Goal: Task Accomplishment & Management: Manage account settings

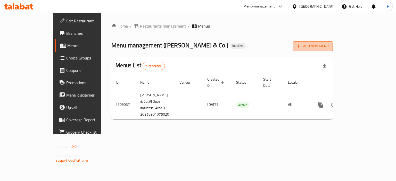
click at [329, 47] on span "Add New Menu" at bounding box center [313, 46] width 32 height 6
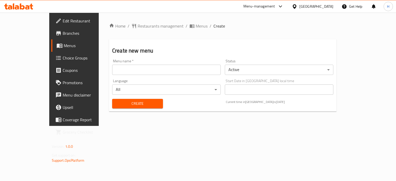
click at [161, 68] on input "text" at bounding box center [166, 70] width 109 height 10
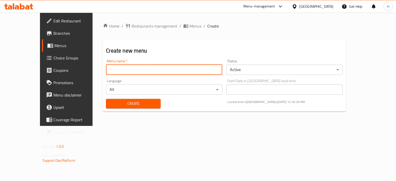
type input "Gazar"
click at [112, 106] on span "Create" at bounding box center [133, 104] width 46 height 6
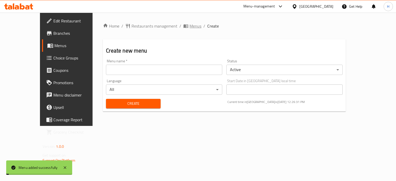
click at [190, 28] on span "Menus" at bounding box center [196, 26] width 12 height 6
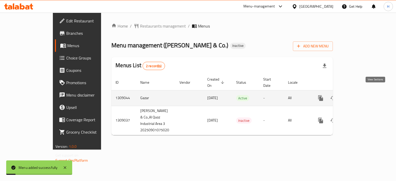
click at [361, 95] on icon "enhanced table" at bounding box center [358, 98] width 6 height 6
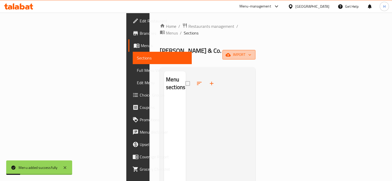
click at [252, 52] on span "import" at bounding box center [239, 55] width 25 height 6
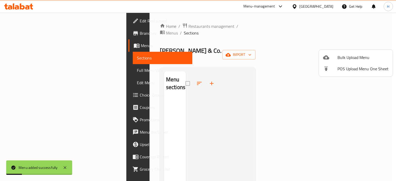
click at [363, 52] on li "Bulk Upload Menu" at bounding box center [356, 57] width 74 height 11
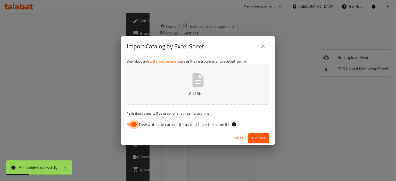
click at [131, 121] on input "Overwrite any current items that have the same ID." at bounding box center [133, 125] width 29 height 10
checkbox input "false"
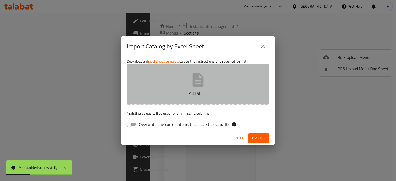
click at [161, 96] on p "Add Sheet" at bounding box center [198, 94] width 126 height 6
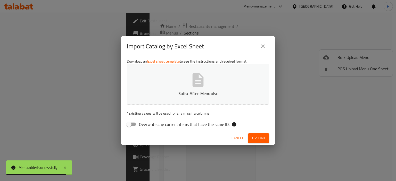
click at [257, 136] on span "Upload" at bounding box center [258, 138] width 13 height 6
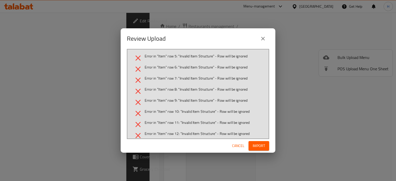
click at [241, 144] on span "Cancel" at bounding box center [238, 146] width 12 height 6
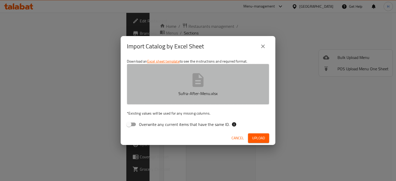
click at [161, 65] on button "Sufra-After-Menu.xlsx" at bounding box center [198, 84] width 142 height 41
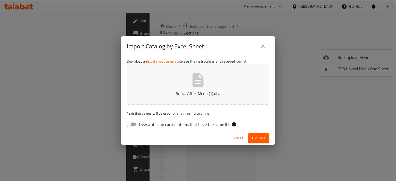
click at [256, 137] on span "Upload" at bounding box center [258, 138] width 13 height 6
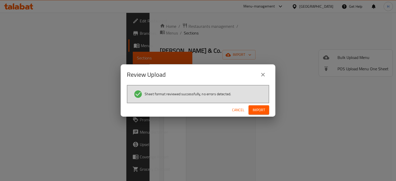
click at [255, 111] on span "Import" at bounding box center [259, 110] width 12 height 6
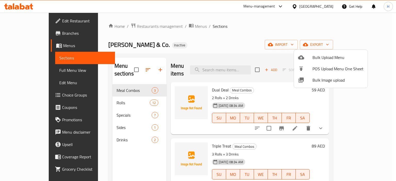
drag, startPoint x: 98, startPoint y: 159, endPoint x: 101, endPoint y: 159, distance: 3.2
click at [98, 159] on div at bounding box center [198, 90] width 396 height 181
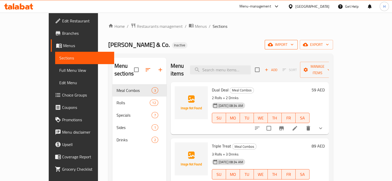
click at [294, 44] on span "import" at bounding box center [281, 45] width 25 height 6
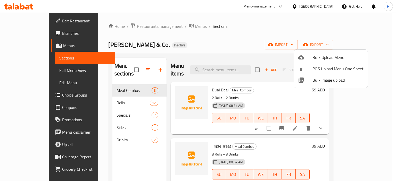
click at [323, 83] on span "Bulk Image upload" at bounding box center [338, 80] width 51 height 6
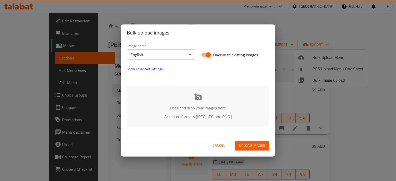
click at [201, 87] on div "Drag and drop your images here Accepted formats (JPEG, JPG and PNG )" at bounding box center [198, 107] width 142 height 42
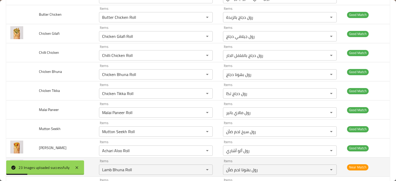
scroll to position [346, 0]
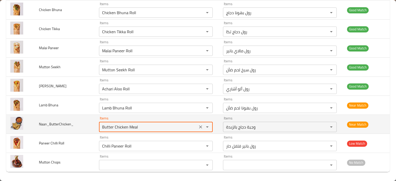
drag, startPoint x: 142, startPoint y: 125, endPoint x: 139, endPoint y: 125, distance: 3.6
click at [142, 125] on input "Butter Chicken Meal" at bounding box center [148, 127] width 95 height 7
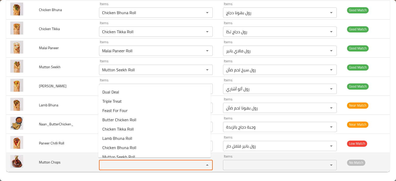
click at [123, 163] on Chops "Items" at bounding box center [148, 165] width 95 height 7
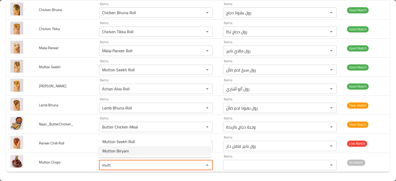
click at [132, 149] on Chops-option-1 "Mutton Biryani" at bounding box center [154, 151] width 112 height 9
type Chops "Mutton Biryani"
type Chops-ar "برياني لحم ضأن"
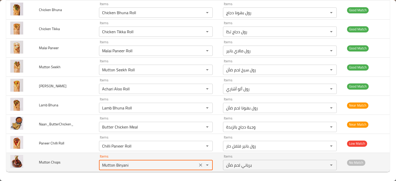
type Chops "Mutton Biryani"
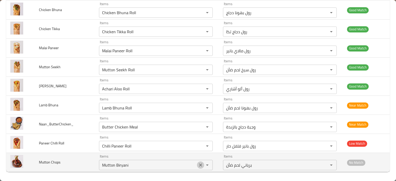
click at [198, 164] on icon "Clear" at bounding box center [200, 165] width 5 height 5
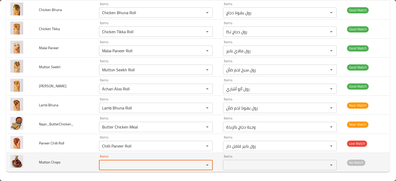
click at [52, 162] on span "Mutton Chops" at bounding box center [50, 162] width 22 height 7
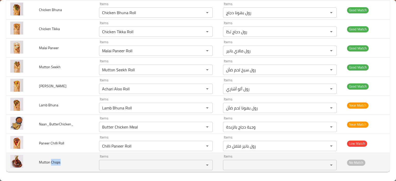
click at [52, 162] on span "Mutton Chops" at bounding box center [50, 162] width 22 height 7
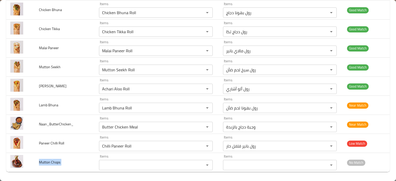
copy span "Mutton Chops"
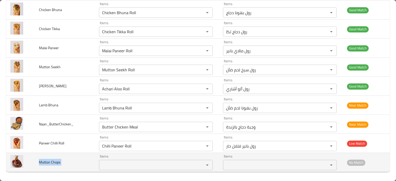
click at [73, 164] on td "Mutton Chops" at bounding box center [65, 162] width 60 height 19
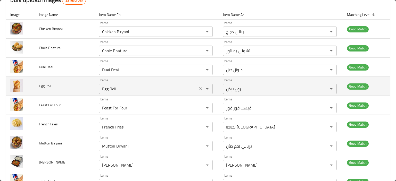
scroll to position [0, 0]
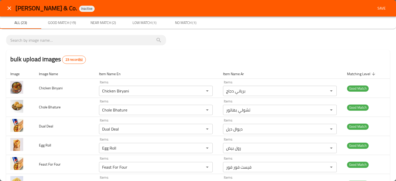
click at [376, 6] on span "Save" at bounding box center [382, 8] width 12 height 6
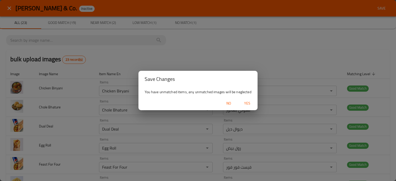
click at [244, 103] on span "Yes" at bounding box center [247, 103] width 12 height 6
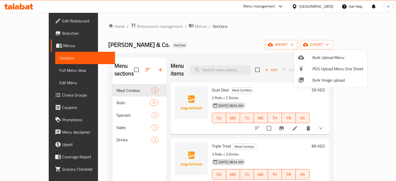
click at [305, 128] on div at bounding box center [198, 90] width 396 height 181
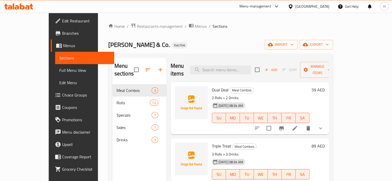
click at [297, 126] on icon at bounding box center [295, 128] width 5 height 5
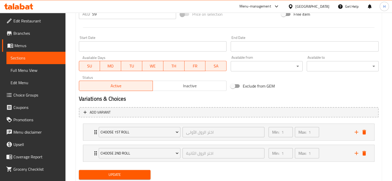
scroll to position [220, 0]
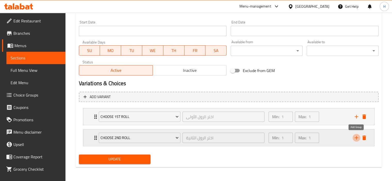
click at [356, 139] on icon "add" at bounding box center [357, 138] width 6 height 6
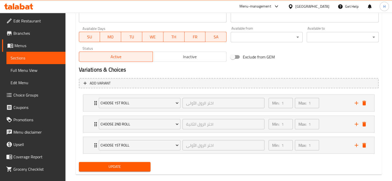
scroll to position [241, 0]
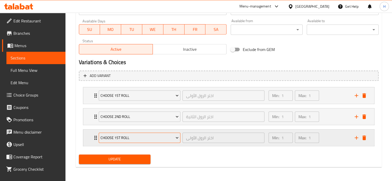
click at [129, 137] on span "Choose 1st Roll" at bounding box center [140, 138] width 78 height 6
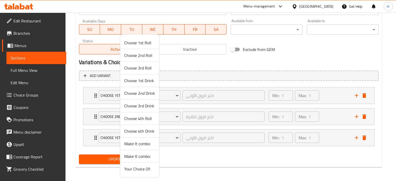
click at [138, 82] on span "Choose 1st Drink" at bounding box center [139, 81] width 31 height 6
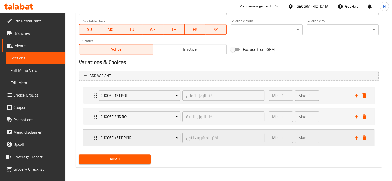
click at [355, 139] on icon "add" at bounding box center [357, 138] width 6 height 6
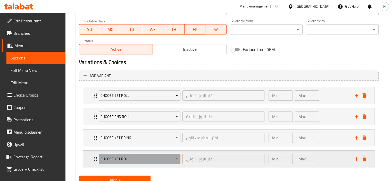
click at [131, 158] on span "Choose 1st Roll" at bounding box center [140, 159] width 78 height 6
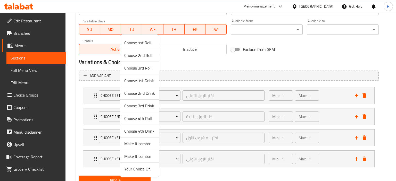
click at [145, 91] on span "Choose 2nd Drink" at bounding box center [139, 93] width 31 height 6
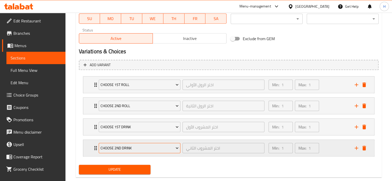
scroll to position [262, 0]
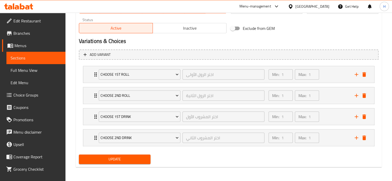
click at [134, 162] on span "Update" at bounding box center [115, 159] width 64 height 6
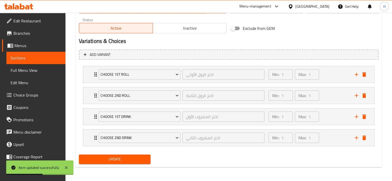
click at [27, 58] on span "Sections" at bounding box center [36, 58] width 51 height 6
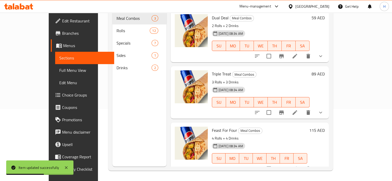
scroll to position [72, 0]
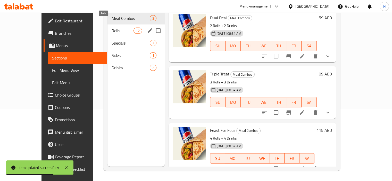
click at [112, 28] on span "Rolls" at bounding box center [123, 31] width 22 height 6
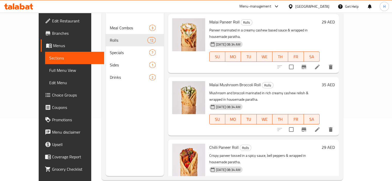
scroll to position [72, 0]
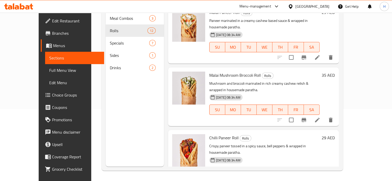
click at [117, 121] on div "Menu sections Meal Combos 3 Rolls 12 Specials 7 Sides 1 Drinks 2" at bounding box center [135, 76] width 58 height 181
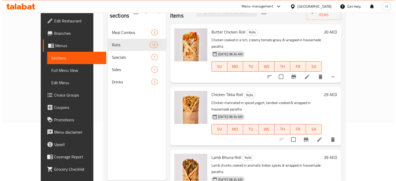
scroll to position [0, 0]
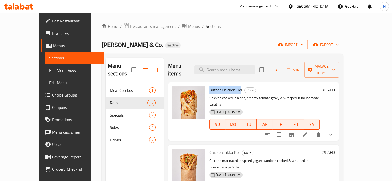
drag, startPoint x: 228, startPoint y: 82, endPoint x: 200, endPoint y: 83, distance: 28.4
copy span "Butter Chicken Ro"
click at [335, 68] on span "Manage items" at bounding box center [322, 69] width 26 height 13
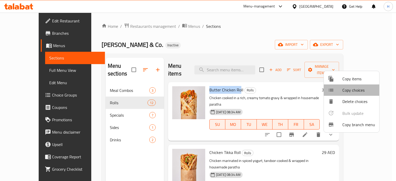
click at [360, 90] on span "Copy choices" at bounding box center [359, 90] width 33 height 6
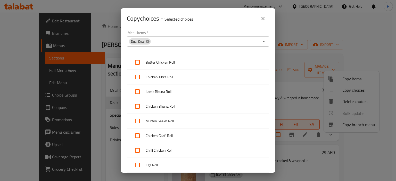
click at [147, 42] on icon at bounding box center [147, 41] width 3 height 3
click at [147, 42] on input "Menu Items   *" at bounding box center [193, 41] width 131 height 7
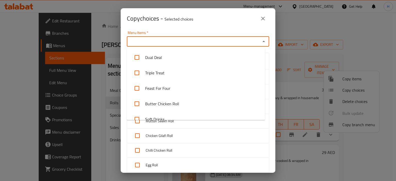
paste input "Butter Chicken Ro"
type input "Butter Chicken Ro"
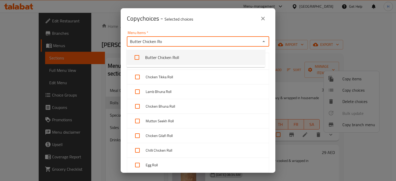
click at [155, 53] on li "Butter Chicken Roll" at bounding box center [196, 57] width 139 height 15
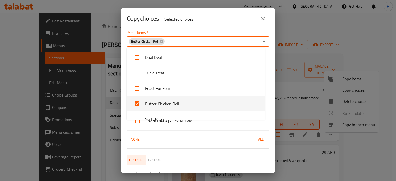
click at [195, 28] on div "Copy choices - Selected choices 0" at bounding box center [198, 18] width 155 height 21
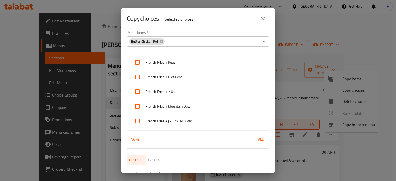
click at [256, 140] on span "All" at bounding box center [261, 139] width 12 height 6
checkbox input "true"
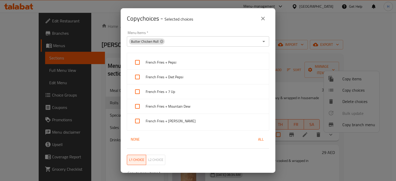
checkbox input "true"
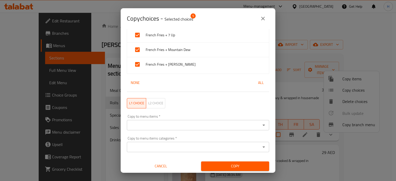
scroll to position [58, 0]
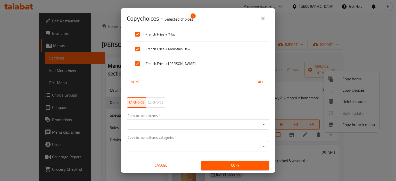
click at [174, 146] on input "Copy to menu items categories   *" at bounding box center [193, 146] width 131 height 7
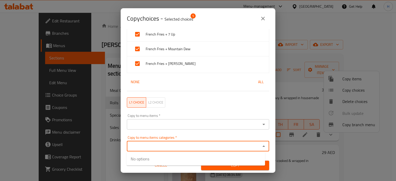
click at [159, 124] on input "Copy to menu items   *" at bounding box center [193, 124] width 131 height 7
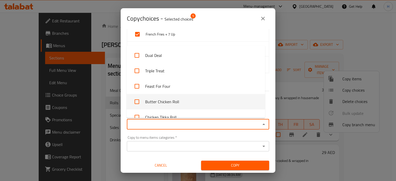
click at [134, 104] on input "checkbox" at bounding box center [137, 102] width 12 height 12
checkbox input "true"
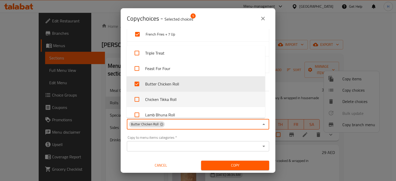
scroll to position [26, 0]
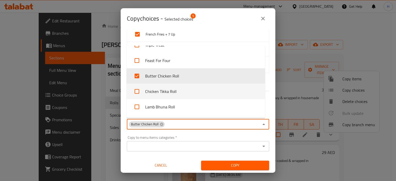
click at [138, 91] on input "checkbox" at bounding box center [137, 91] width 12 height 12
checkbox input "true"
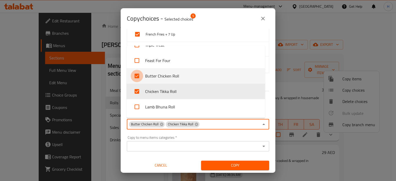
click at [140, 77] on input "checkbox" at bounding box center [137, 76] width 12 height 12
checkbox input "false"
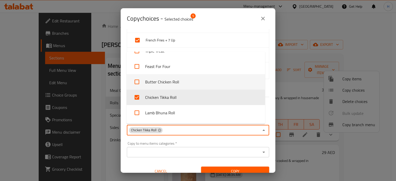
scroll to position [52, 0]
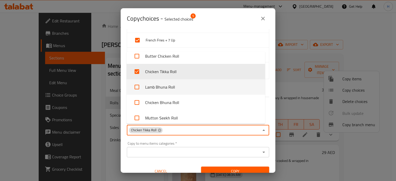
drag, startPoint x: 169, startPoint y: 87, endPoint x: 171, endPoint y: 96, distance: 9.2
click at [169, 87] on li "Lamb Bhuna Roll" at bounding box center [196, 86] width 139 height 15
checkbox input "true"
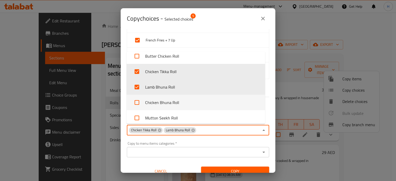
click at [171, 96] on li "Chicken Bhuna Roll" at bounding box center [196, 102] width 139 height 15
checkbox input "true"
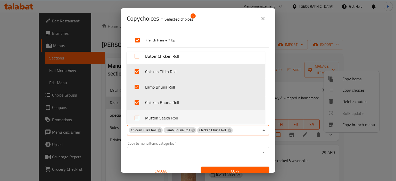
click at [172, 112] on li "Mutton Seekh Roll" at bounding box center [196, 117] width 139 height 15
checkbox input "true"
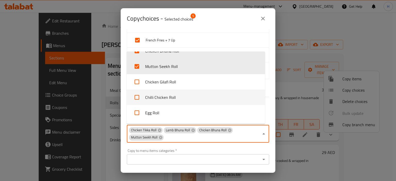
click at [164, 85] on li "Chicken Gilafi Roll" at bounding box center [196, 81] width 139 height 15
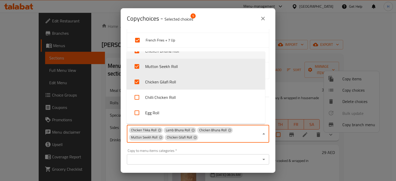
checkbox input "true"
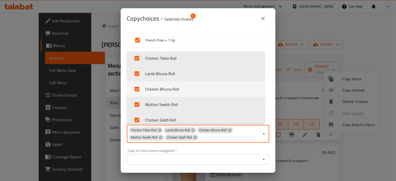
click at [165, 94] on li "Chicken Bhuna Roll" at bounding box center [196, 89] width 139 height 15
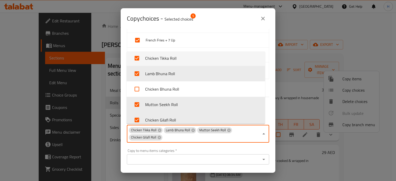
click at [165, 94] on li "Chicken Bhuna Roll" at bounding box center [196, 89] width 139 height 15
checkbox input "true"
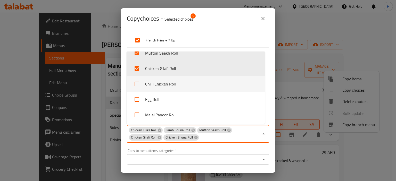
click at [165, 88] on li "Chilli Chicken Roll" at bounding box center [196, 83] width 139 height 15
checkbox input "true"
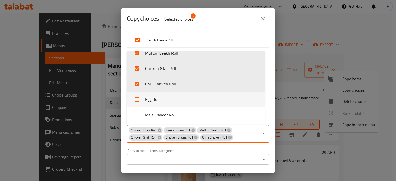
click at [163, 98] on li "Egg Roll" at bounding box center [196, 99] width 139 height 15
checkbox input "true"
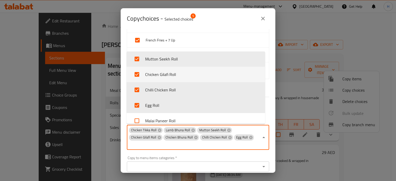
scroll to position [117, 0]
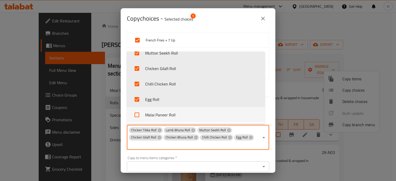
click at [171, 115] on li "Malai Paneer Roll" at bounding box center [196, 114] width 139 height 15
checkbox input "true"
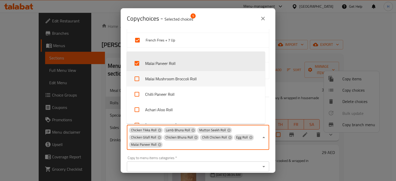
click at [174, 80] on li "Malai Mushroom Broccoli Roll" at bounding box center [196, 78] width 139 height 15
checkbox input "true"
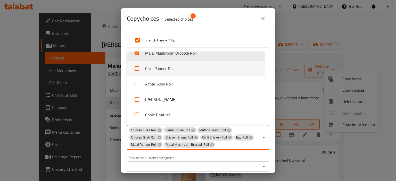
click at [173, 70] on li "Chilli Paneer Roll" at bounding box center [196, 68] width 139 height 15
checkbox input "true"
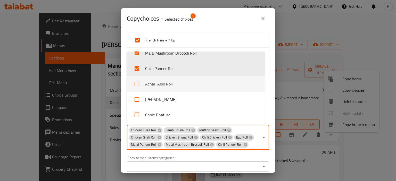
click at [172, 86] on li "Achari Aloo Roll" at bounding box center [196, 83] width 139 height 15
checkbox input "true"
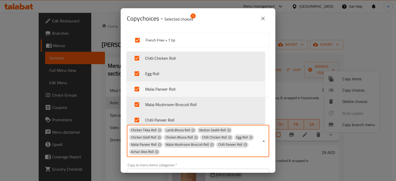
scroll to position [194, 0]
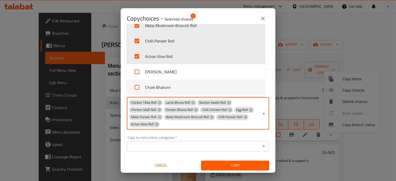
click at [240, 164] on span "Copy" at bounding box center [235, 166] width 60 height 6
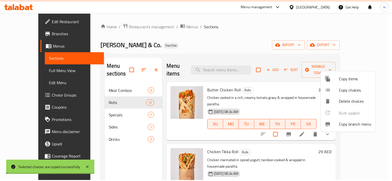
scroll to position [1, 0]
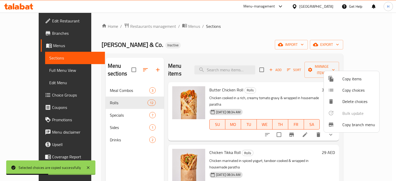
click at [228, 40] on div at bounding box center [198, 90] width 396 height 181
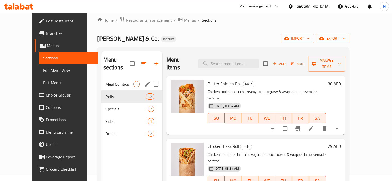
scroll to position [0, 0]
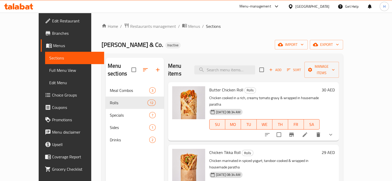
click at [49, 71] on span "Full Menu View" at bounding box center [74, 70] width 51 height 6
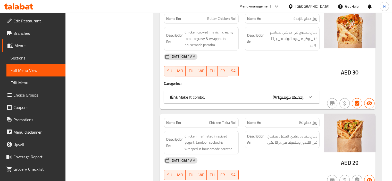
scroll to position [722, 0]
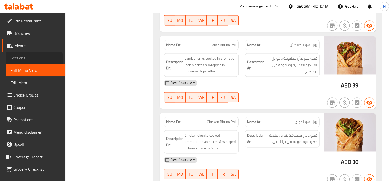
click at [27, 62] on link "Sections" at bounding box center [35, 58] width 59 height 12
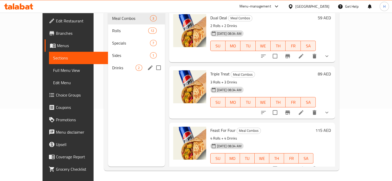
scroll to position [46, 0]
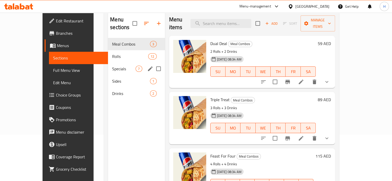
click at [108, 54] on div "Rolls 12" at bounding box center [136, 56] width 57 height 12
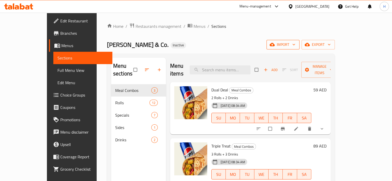
click at [296, 43] on span "import" at bounding box center [283, 45] width 25 height 6
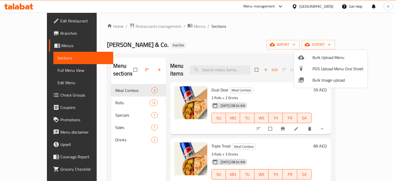
click at [320, 81] on span "Bulk Image upload" at bounding box center [338, 80] width 51 height 6
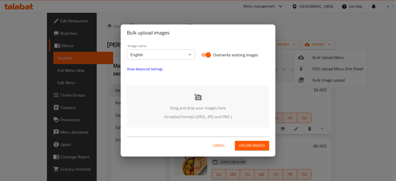
drag, startPoint x: 214, startPoint y: 59, endPoint x: 200, endPoint y: 80, distance: 25.3
click at [214, 59] on label "Overwrite existing images" at bounding box center [228, 55] width 60 height 10
click at [204, 55] on input "Overwrite existing images" at bounding box center [208, 55] width 29 height 10
checkbox input "false"
click at [201, 95] on icon at bounding box center [197, 97] width 7 height 7
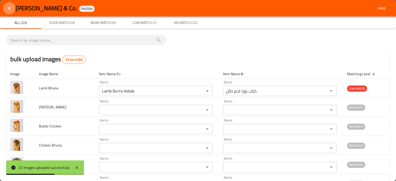
click at [13, 6] on button "close" at bounding box center [9, 8] width 12 height 12
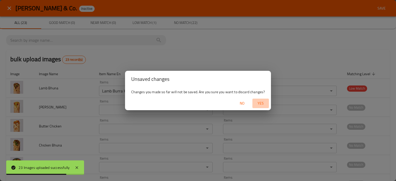
click at [263, 104] on span "Yes" at bounding box center [261, 103] width 12 height 6
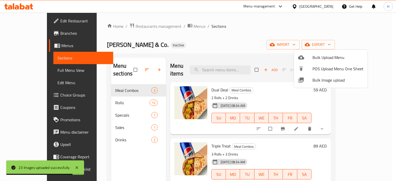
click at [37, 70] on div at bounding box center [198, 90] width 396 height 181
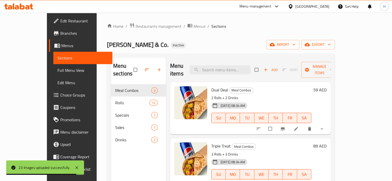
click at [58, 70] on span "Full Menu View" at bounding box center [83, 70] width 51 height 6
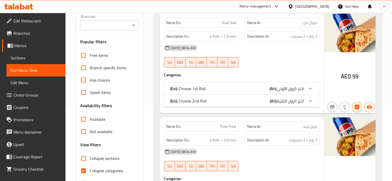
scroll to position [103, 0]
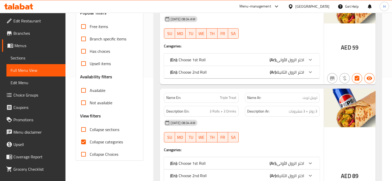
click at [124, 141] on div "Collapse categories" at bounding box center [109, 142] width 59 height 12
click at [120, 141] on span "Collapse categories" at bounding box center [106, 142] width 33 height 6
click at [92, 141] on span "Collapse categories" at bounding box center [106, 142] width 33 height 6
click at [90, 141] on input "Collapse categories" at bounding box center [83, 142] width 12 height 12
checkbox input "false"
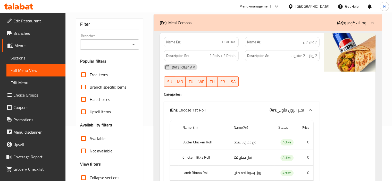
scroll to position [77, 0]
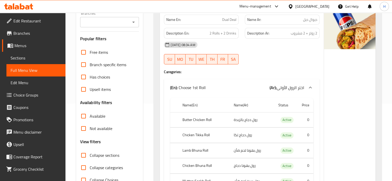
click at [97, 159] on span "Collapse sections" at bounding box center [105, 155] width 30 height 6
click at [90, 159] on input "Collapse sections" at bounding box center [83, 155] width 12 height 12
checkbox input "true"
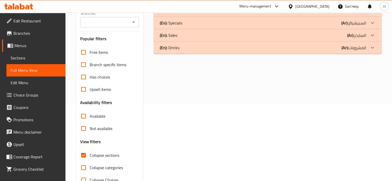
click at [98, 166] on span "Collapse categories" at bounding box center [106, 168] width 33 height 6
click at [90, 166] on input "Collapse categories" at bounding box center [83, 168] width 12 height 12
checkbox input "true"
click at [100, 158] on span "Collapse sections" at bounding box center [105, 155] width 30 height 6
click at [90, 158] on input "Collapse sections" at bounding box center [83, 155] width 12 height 12
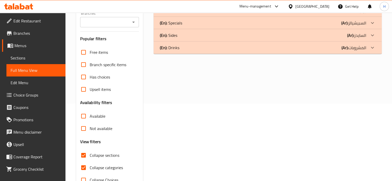
checkbox input "false"
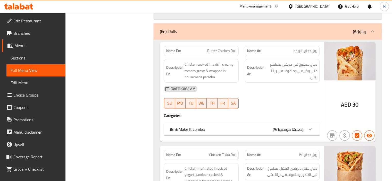
scroll to position [542, 0]
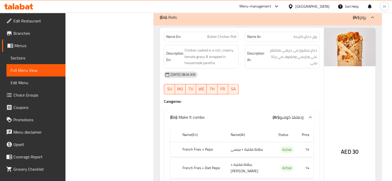
scroll to position [516, 0]
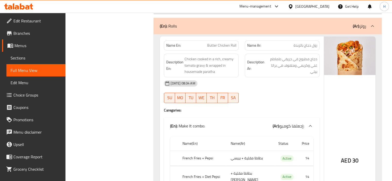
click at [32, 57] on span "Sections" at bounding box center [36, 58] width 51 height 6
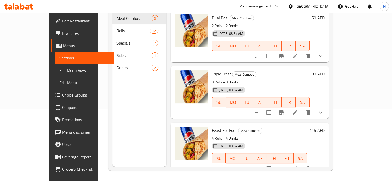
scroll to position [72, 0]
click at [59, 73] on span "Full Menu View" at bounding box center [84, 70] width 51 height 6
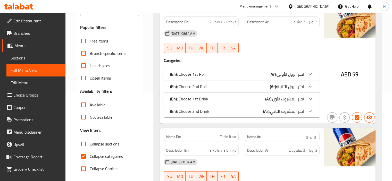
scroll to position [98, 0]
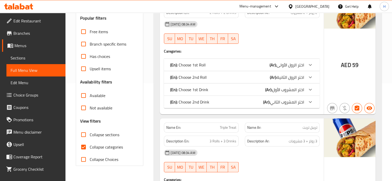
click at [109, 136] on span "Collapse sections" at bounding box center [105, 135] width 30 height 6
click at [90, 136] on input "Collapse sections" at bounding box center [83, 135] width 12 height 12
checkbox input "true"
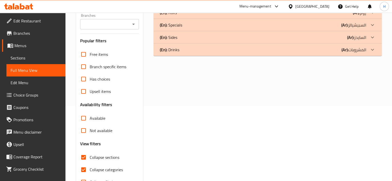
scroll to position [41, 0]
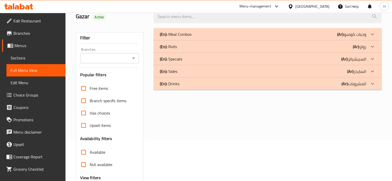
click at [183, 37] on div "(En): Specials (Ar): السبيشيالز" at bounding box center [263, 34] width 207 height 6
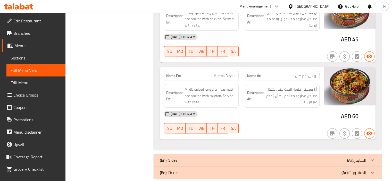
scroll to position [506, 0]
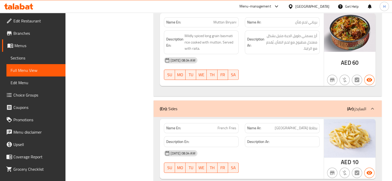
scroll to position [583, 0]
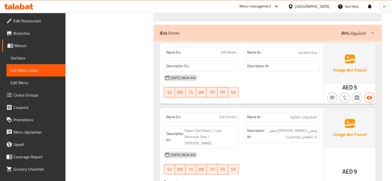
scroll to position [761, 0]
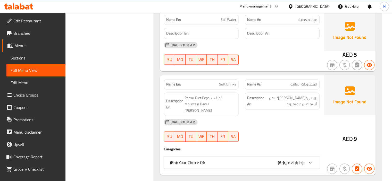
click at [222, 157] on div "(En): Your Choice Of: (Ar): إختيارك من:" at bounding box center [242, 163] width 156 height 12
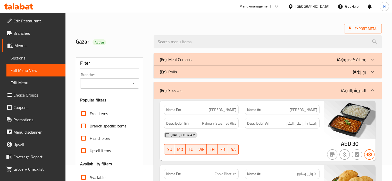
scroll to position [0, 0]
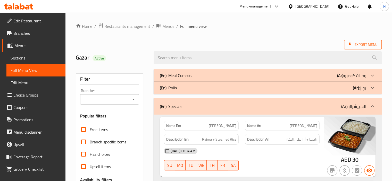
click at [352, 42] on span "Export Menu" at bounding box center [362, 45] width 29 height 6
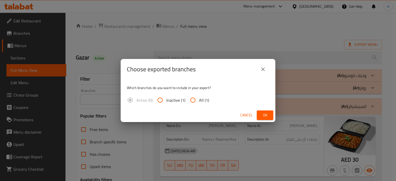
click at [353, 56] on div "Choose exported branches Which branches do you want to include in your export? …" at bounding box center [198, 90] width 396 height 181
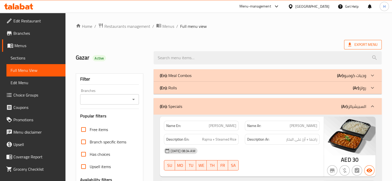
click at [365, 46] on span "Export Menu" at bounding box center [362, 45] width 29 height 6
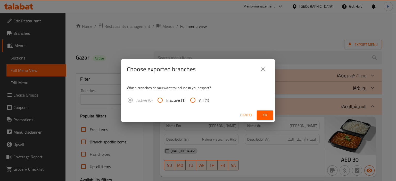
click at [201, 99] on span "All (1)" at bounding box center [204, 100] width 10 height 6
click at [199, 99] on input "All (1)" at bounding box center [193, 100] width 12 height 12
radio input "true"
click at [268, 114] on span "Ok" at bounding box center [265, 115] width 8 height 6
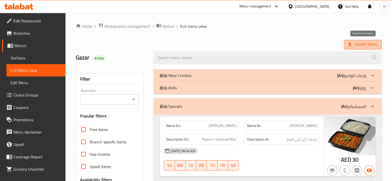
click at [368, 43] on span "Export Menu" at bounding box center [362, 45] width 29 height 6
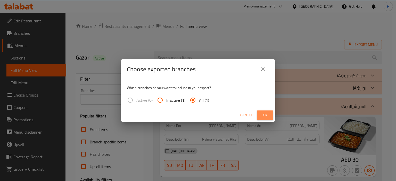
click at [264, 118] on span "Ok" at bounding box center [265, 115] width 8 height 6
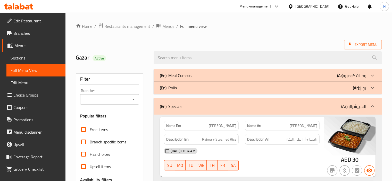
click at [169, 25] on span "Menus" at bounding box center [169, 26] width 12 height 6
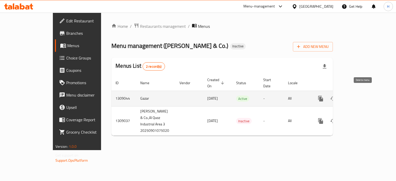
click at [347, 96] on icon "enhanced table" at bounding box center [346, 98] width 4 height 5
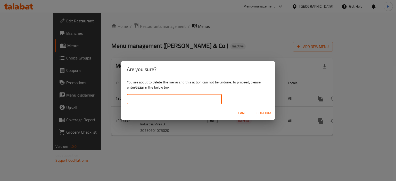
click at [185, 102] on input "text" at bounding box center [174, 99] width 95 height 10
type input "Gazar"
click at [259, 116] on span "Confirm" at bounding box center [264, 113] width 15 height 6
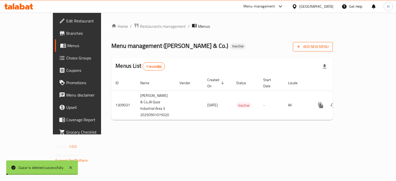
click at [329, 46] on span "Add New Menu" at bounding box center [313, 47] width 32 height 6
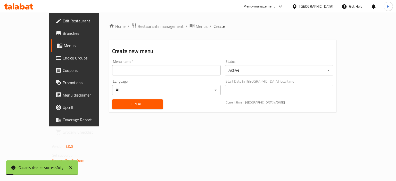
click at [118, 72] on input "text" at bounding box center [166, 70] width 109 height 10
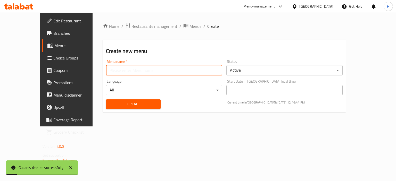
type input "Gazar"
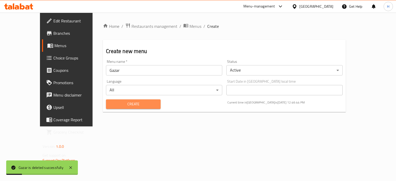
click at [127, 108] on button "Create" at bounding box center [133, 105] width 54 height 10
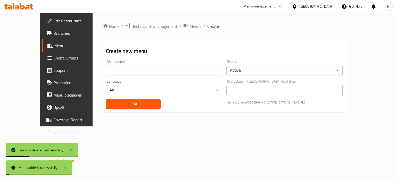
click at [190, 27] on span "Menus" at bounding box center [196, 26] width 12 height 6
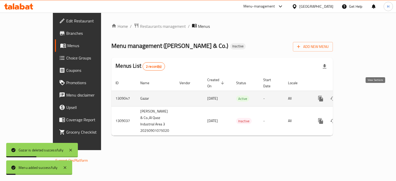
click at [361, 96] on icon "enhanced table" at bounding box center [358, 99] width 6 height 6
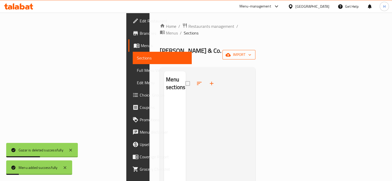
click at [252, 52] on span "import" at bounding box center [239, 55] width 25 height 6
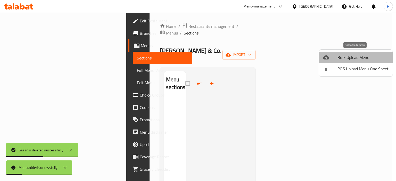
click at [359, 55] on span "Bulk Upload Menu" at bounding box center [363, 57] width 51 height 6
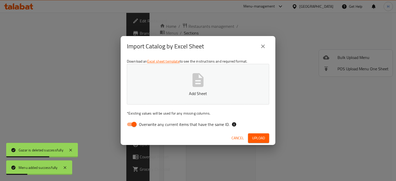
click at [131, 127] on input "Overwrite any current items that have the same ID." at bounding box center [133, 125] width 29 height 10
checkbox input "false"
click at [158, 91] on p "Add Sheet" at bounding box center [198, 94] width 126 height 6
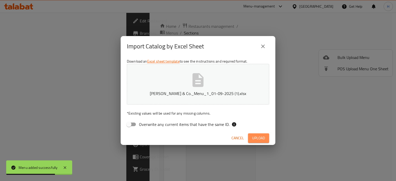
click at [260, 135] on span "Upload" at bounding box center [258, 138] width 13 height 6
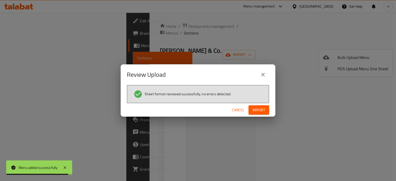
click at [266, 109] on button "Import" at bounding box center [259, 111] width 21 height 10
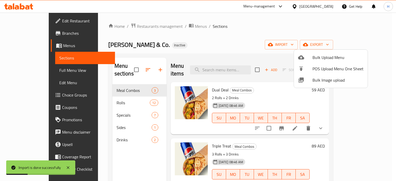
click at [196, 31] on div at bounding box center [198, 90] width 396 height 181
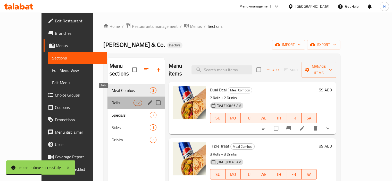
click at [114, 100] on span "Rolls" at bounding box center [123, 103] width 22 height 6
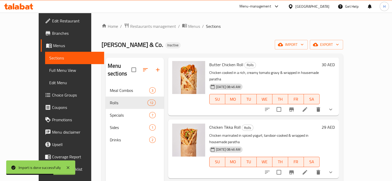
scroll to position [103, 0]
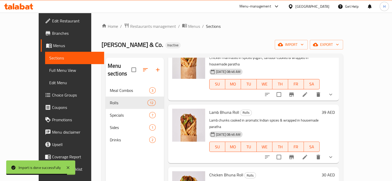
click at [49, 74] on span "Full Menu View" at bounding box center [74, 70] width 51 height 6
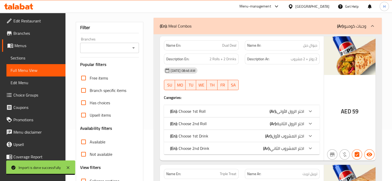
scroll to position [77, 0]
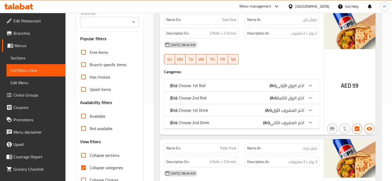
click at [107, 166] on span "Collapse categories" at bounding box center [106, 168] width 33 height 6
click at [90, 166] on input "Collapse categories" at bounding box center [83, 168] width 12 height 12
checkbox input "false"
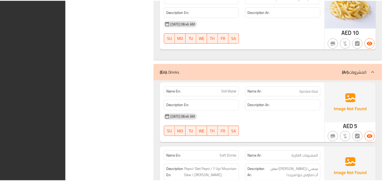
scroll to position [6951, 0]
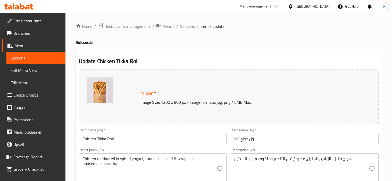
scroll to position [199, 0]
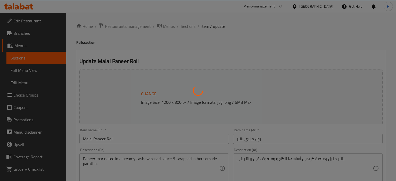
type input "إجعلها كومبو:"
type input "0"
type input "إجعلها كومبو:"
type input "0"
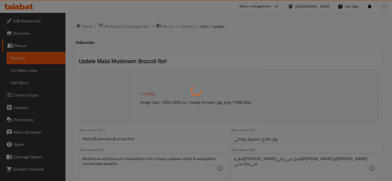
type input "0"
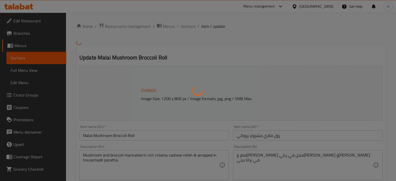
type input "إجعلها كومبو:"
type input "0"
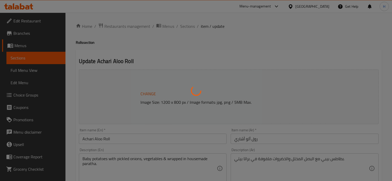
type input "إجعلها كومبو:"
type input "0"
type input "إجعلها كومبو:"
type input "0"
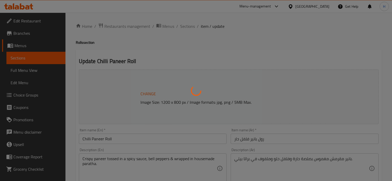
type input "0"
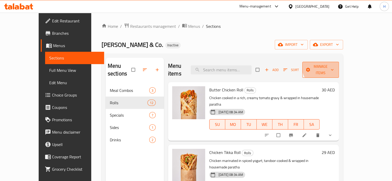
click at [335, 63] on span "Manage items" at bounding box center [321, 69] width 28 height 13
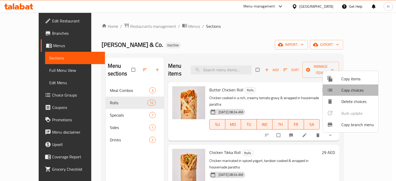
click at [354, 93] on span "Copy choices" at bounding box center [358, 90] width 33 height 6
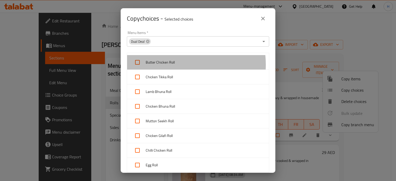
click at [173, 65] on span "Butter Chicken Roll" at bounding box center [205, 62] width 119 height 6
checkbox input "true"
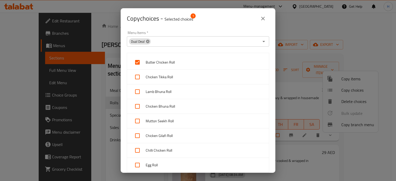
click at [149, 42] on icon at bounding box center [147, 41] width 3 height 3
click at [228, 29] on div "Menu Items   * Menu Items *" at bounding box center [198, 39] width 149 height 22
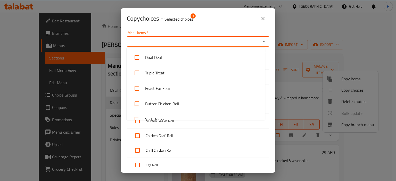
click at [154, 42] on input "Menu Items   *" at bounding box center [193, 41] width 131 height 7
type input "b"
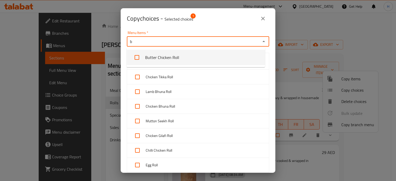
click at [164, 55] on li "Butter Chicken Roll" at bounding box center [196, 57] width 139 height 15
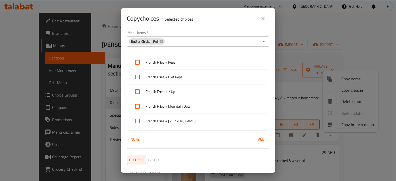
click at [228, 23] on div "Copy choices - Selected choices 0" at bounding box center [198, 18] width 142 height 12
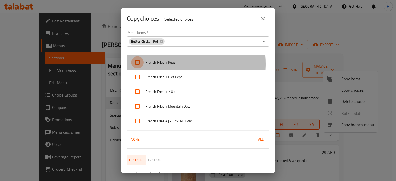
click at [140, 64] on input "checkbox" at bounding box center [137, 62] width 12 height 12
checkbox input "true"
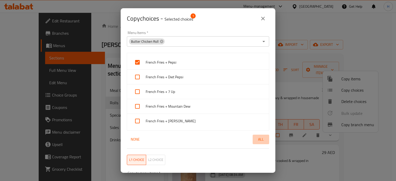
click at [255, 143] on button "All" at bounding box center [261, 140] width 17 height 10
checkbox input "true"
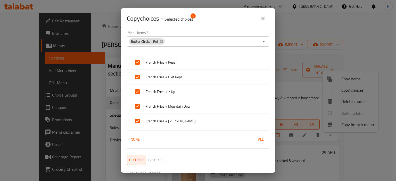
scroll to position [52, 0]
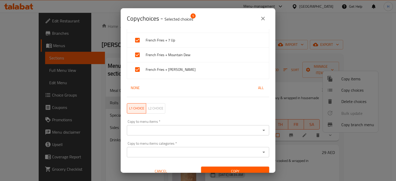
click at [181, 133] on input "Copy to menu items   *" at bounding box center [193, 130] width 131 height 7
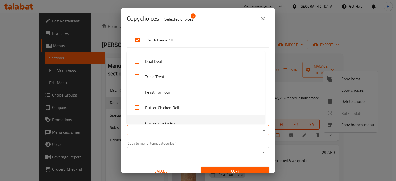
click at [169, 120] on li "Chicken Tikka Roll" at bounding box center [196, 123] width 139 height 15
checkbox input "true"
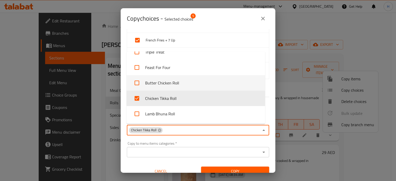
scroll to position [34, 0]
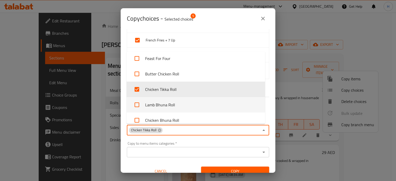
click at [173, 103] on li "Lamb Bhuna Roll" at bounding box center [196, 104] width 139 height 15
checkbox input "true"
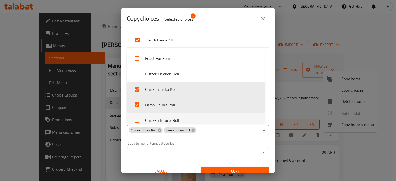
click at [172, 121] on li "Chicken Bhuna Roll" at bounding box center [196, 120] width 139 height 15
checkbox input "true"
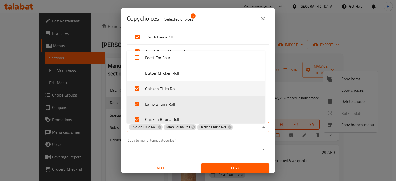
scroll to position [58, 0]
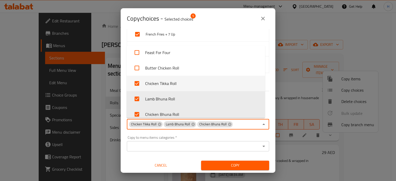
click at [253, 166] on span "Copy" at bounding box center [235, 166] width 60 height 6
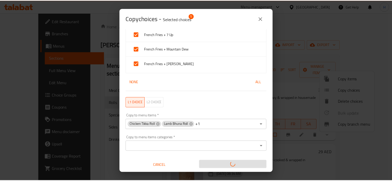
scroll to position [1, 0]
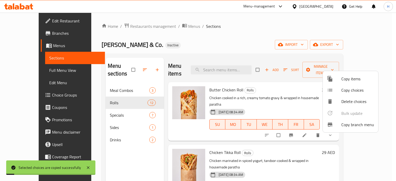
click at [281, 134] on div at bounding box center [198, 90] width 396 height 181
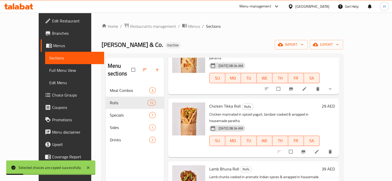
scroll to position [52, 0]
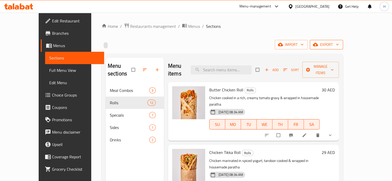
click at [339, 47] on span "export" at bounding box center [326, 45] width 25 height 6
